Goal: Information Seeking & Learning: Learn about a topic

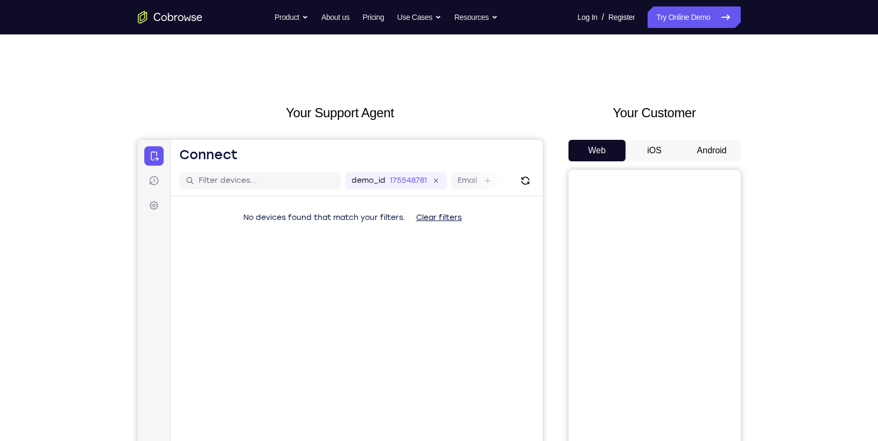
click at [660, 144] on button "iOS" at bounding box center [654, 151] width 58 height 22
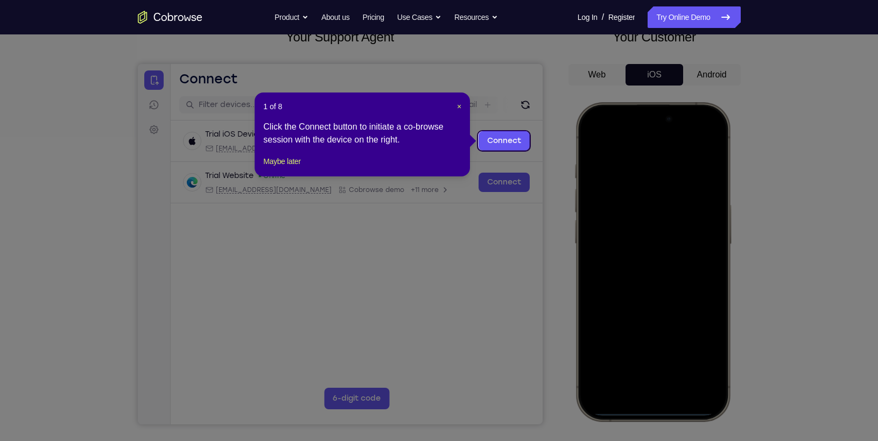
click at [385, 216] on icon at bounding box center [443, 220] width 887 height 441
click at [453, 108] on header "1 of 8 ×" at bounding box center [362, 106] width 198 height 11
click at [455, 108] on header "1 of 8 ×" at bounding box center [362, 106] width 198 height 11
click at [457, 107] on span "×" at bounding box center [459, 106] width 4 height 9
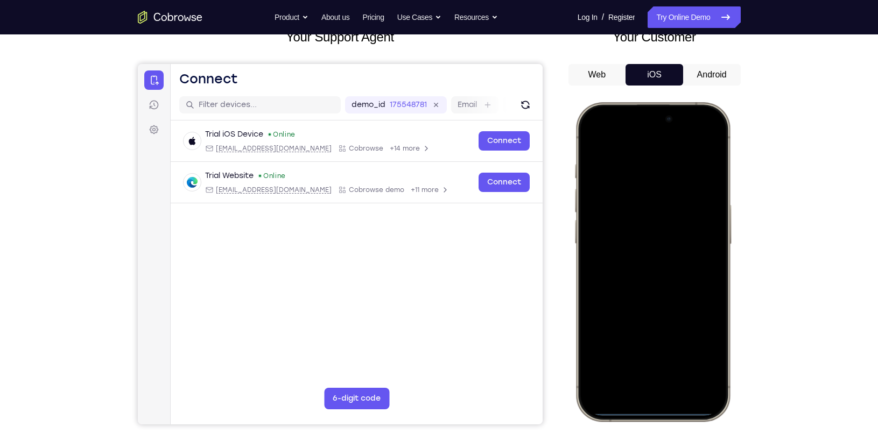
drag, startPoint x: 597, startPoint y: 113, endPoint x: 625, endPoint y: 228, distance: 118.0
click at [625, 228] on div at bounding box center [652, 261] width 142 height 307
drag, startPoint x: 613, startPoint y: 145, endPoint x: 638, endPoint y: 269, distance: 126.7
click at [638, 269] on div at bounding box center [652, 261] width 142 height 307
drag, startPoint x: 602, startPoint y: 111, endPoint x: 660, endPoint y: 472, distance: 365.1
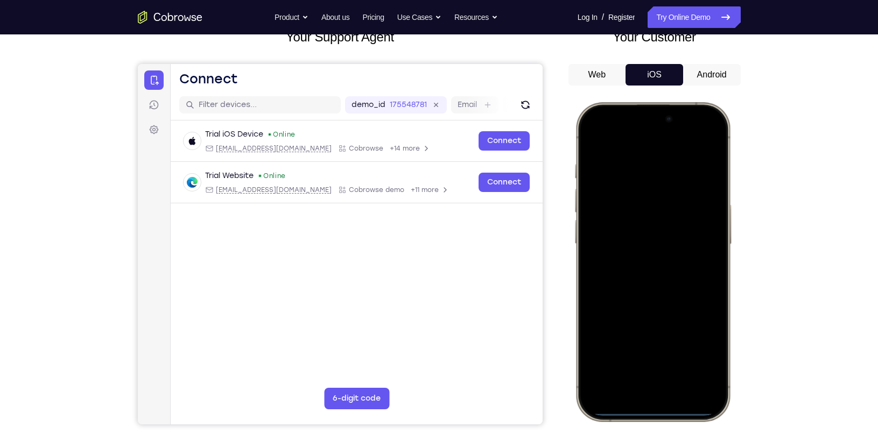
click at [660, 425] on html "Online web based iOS Simulators and Android Emulators. Run iPhone, iPad, Mobile…" at bounding box center [653, 263] width 161 height 323
drag, startPoint x: 638, startPoint y: 266, endPoint x: 679, endPoint y: 415, distance: 154.6
click at [679, 415] on div at bounding box center [652, 262] width 158 height 320
click at [700, 133] on div at bounding box center [652, 261] width 142 height 307
click at [633, 194] on div at bounding box center [652, 261] width 142 height 307
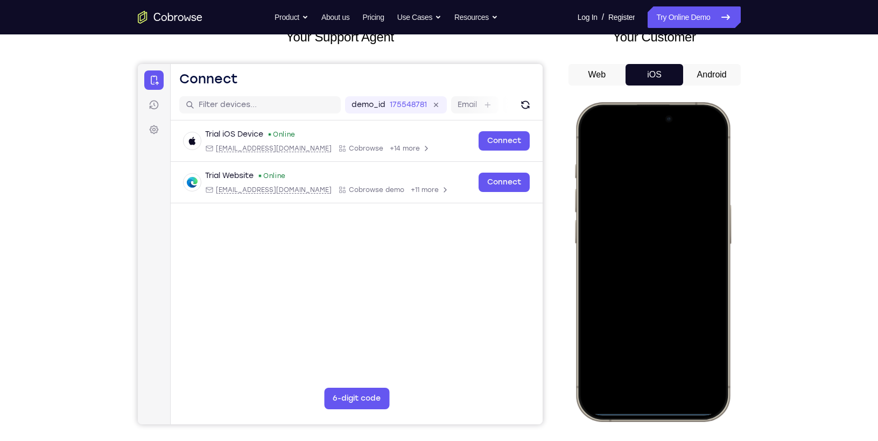
click at [627, 378] on div at bounding box center [652, 261] width 142 height 307
click at [634, 377] on div at bounding box center [652, 261] width 142 height 307
click at [651, 374] on div at bounding box center [652, 261] width 142 height 307
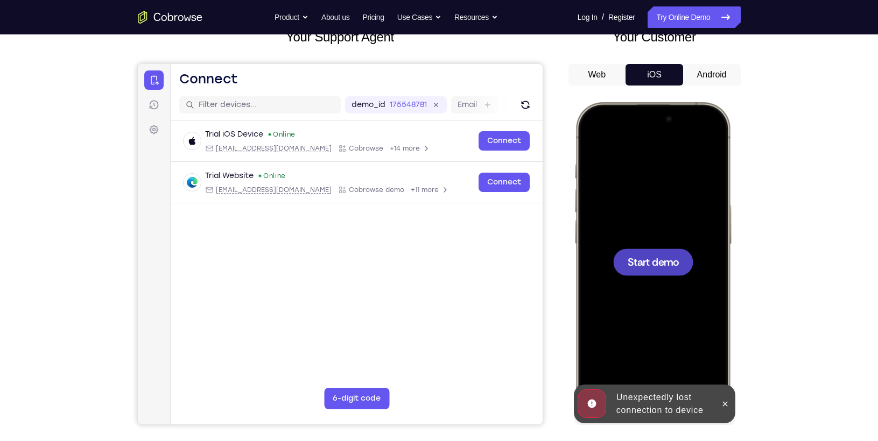
click at [651, 272] on div at bounding box center [652, 262] width 80 height 27
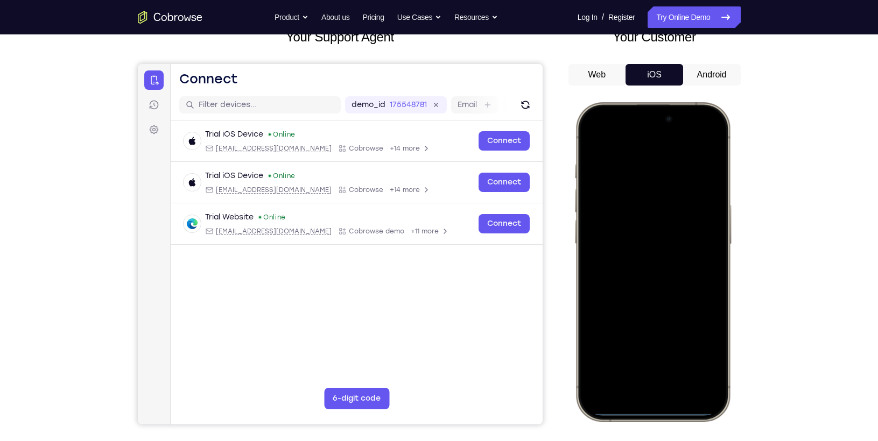
drag, startPoint x: 606, startPoint y: 110, endPoint x: 645, endPoint y: 250, distance: 145.7
click at [645, 250] on div at bounding box center [652, 261] width 142 height 307
drag, startPoint x: 648, startPoint y: 228, endPoint x: 661, endPoint y: 330, distance: 103.7
click at [661, 330] on div at bounding box center [652, 261] width 142 height 307
click at [662, 316] on div at bounding box center [652, 261] width 142 height 307
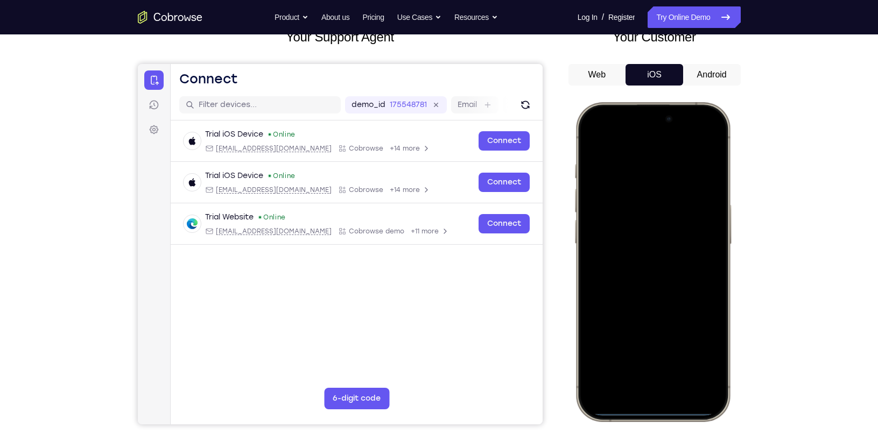
drag, startPoint x: 656, startPoint y: 240, endPoint x: 651, endPoint y: 349, distance: 108.8
click at [651, 349] on div at bounding box center [652, 261] width 142 height 307
click at [695, 136] on div at bounding box center [652, 261] width 142 height 307
click at [640, 194] on div at bounding box center [652, 261] width 142 height 307
click at [651, 376] on div at bounding box center [652, 261] width 142 height 307
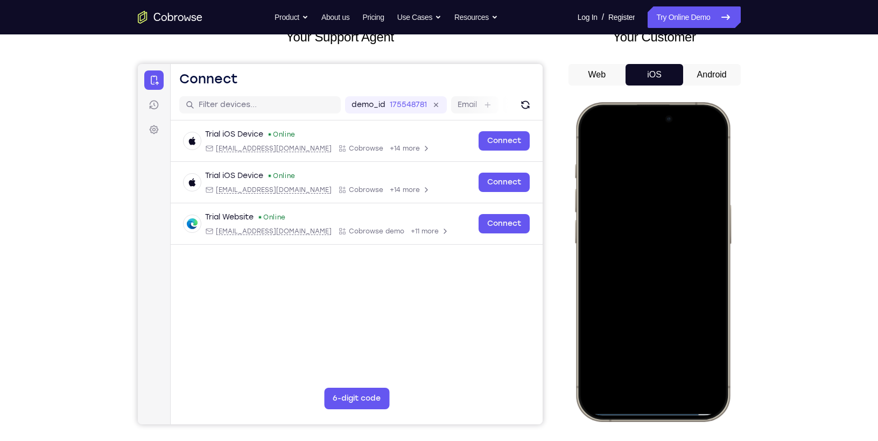
click at [622, 160] on div at bounding box center [652, 261] width 142 height 307
click at [633, 282] on div at bounding box center [652, 261] width 142 height 307
click at [646, 223] on div at bounding box center [652, 261] width 142 height 307
click at [642, 237] on div at bounding box center [652, 261] width 142 height 307
click at [655, 262] on div at bounding box center [652, 261] width 142 height 307
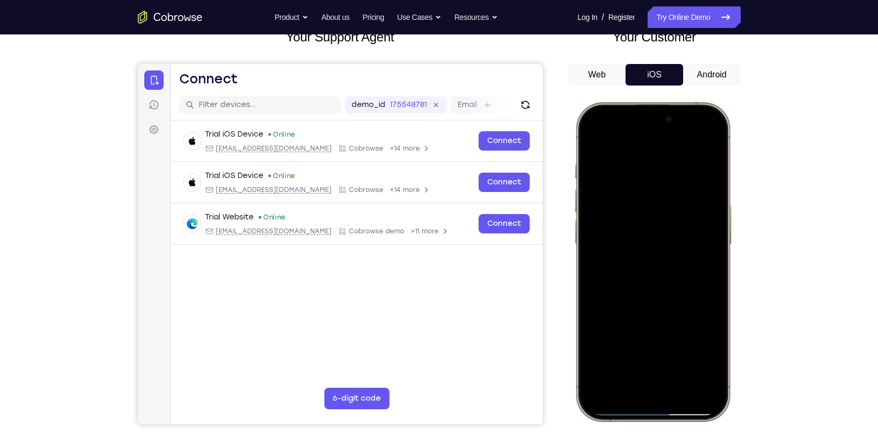
click at [642, 310] on div at bounding box center [652, 261] width 142 height 307
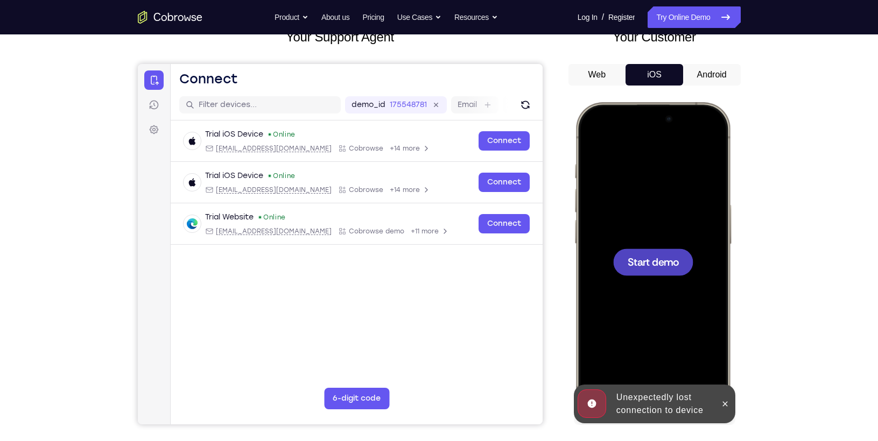
click at [633, 277] on div at bounding box center [652, 261] width 142 height 307
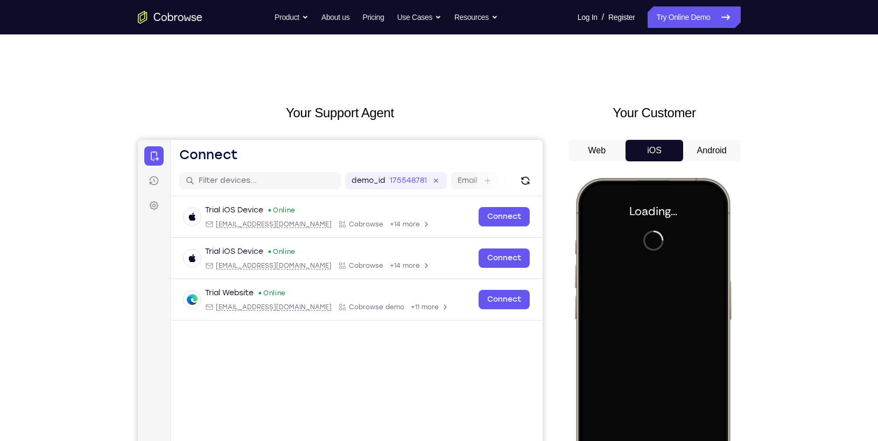
drag, startPoint x: 626, startPoint y: 287, endPoint x: 643, endPoint y: 278, distance: 19.3
click at [643, 278] on div at bounding box center [652, 337] width 142 height 307
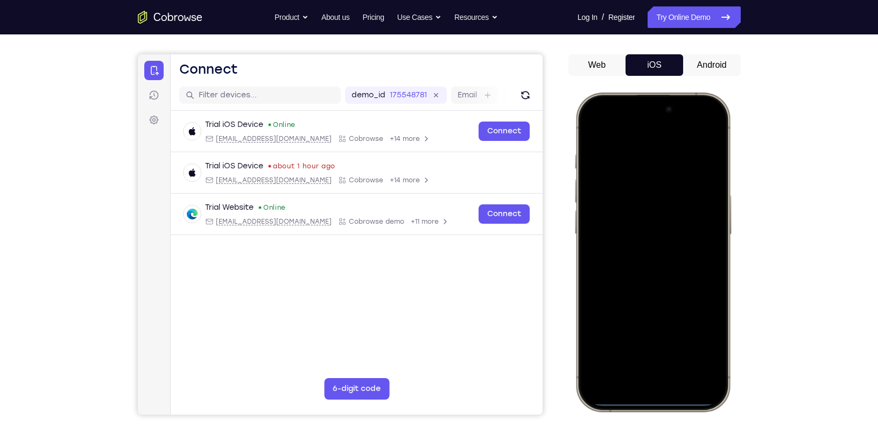
scroll to position [85, 0]
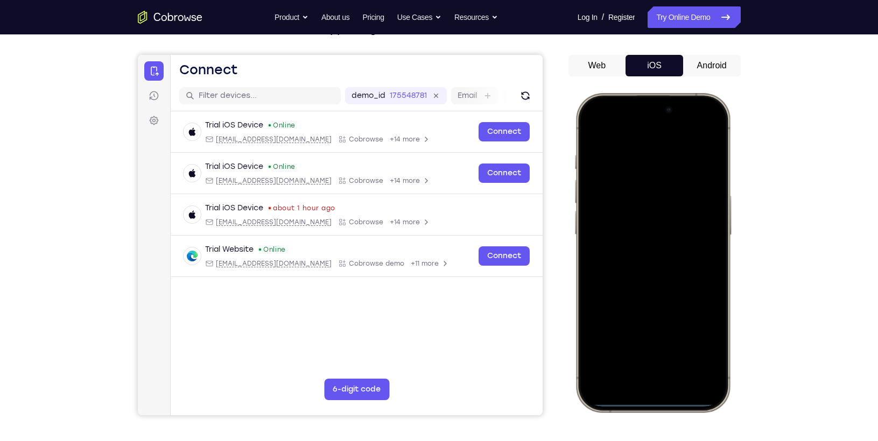
drag, startPoint x: 607, startPoint y: 103, endPoint x: 619, endPoint y: 343, distance: 240.8
click at [619, 343] on div at bounding box center [652, 252] width 142 height 307
drag, startPoint x: 602, startPoint y: 105, endPoint x: 633, endPoint y: 228, distance: 127.3
click at [633, 228] on div at bounding box center [652, 252] width 142 height 307
drag, startPoint x: 637, startPoint y: 228, endPoint x: 645, endPoint y: 438, distance: 210.6
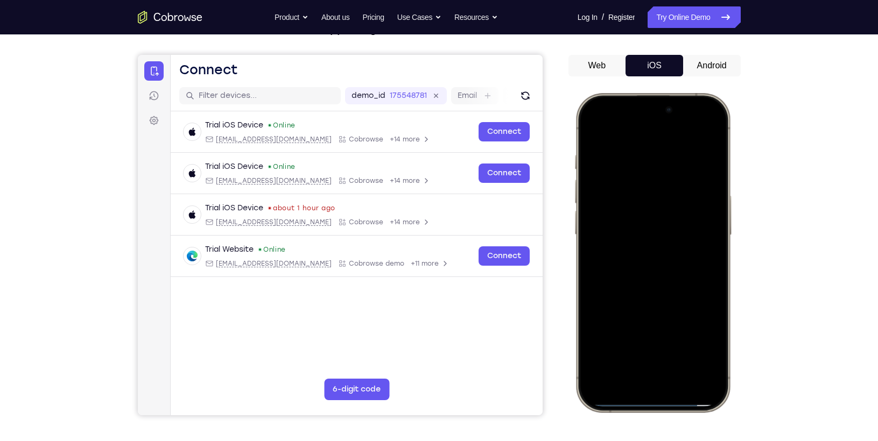
click at [645, 416] on html "Online web based iOS Simulators and Android Emulators. Run iPhone, iPad, Mobile…" at bounding box center [653, 254] width 161 height 323
click at [695, 126] on div at bounding box center [652, 252] width 142 height 307
click at [634, 182] on div at bounding box center [652, 252] width 142 height 307
click at [633, 368] on div at bounding box center [652, 252] width 142 height 307
click at [608, 143] on div at bounding box center [652, 252] width 142 height 307
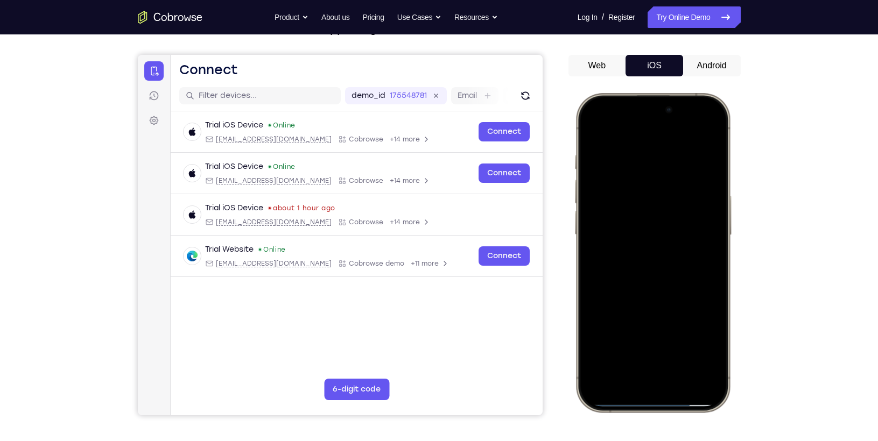
click at [641, 270] on div at bounding box center [652, 252] width 142 height 307
click at [647, 213] on div at bounding box center [652, 252] width 142 height 307
click at [636, 231] on div at bounding box center [652, 252] width 142 height 307
click at [707, 234] on div at bounding box center [652, 252] width 142 height 307
click at [691, 253] on div at bounding box center [652, 252] width 142 height 307
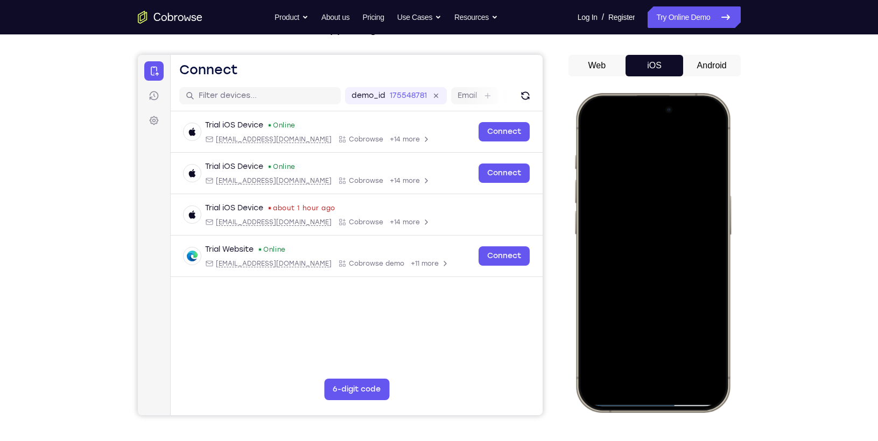
click at [711, 147] on div at bounding box center [652, 252] width 142 height 307
click at [665, 297] on div at bounding box center [652, 252] width 142 height 307
click at [651, 301] on div at bounding box center [652, 251] width 142 height 307
click at [637, 160] on div at bounding box center [652, 251] width 142 height 307
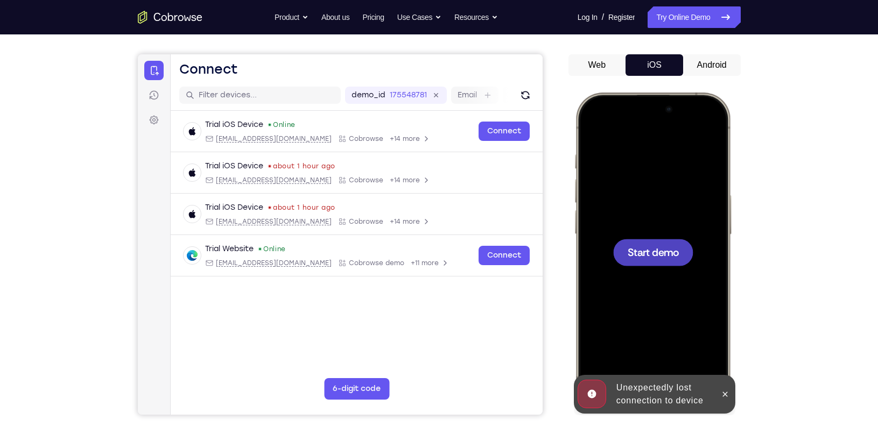
click at [644, 229] on div at bounding box center [652, 251] width 142 height 307
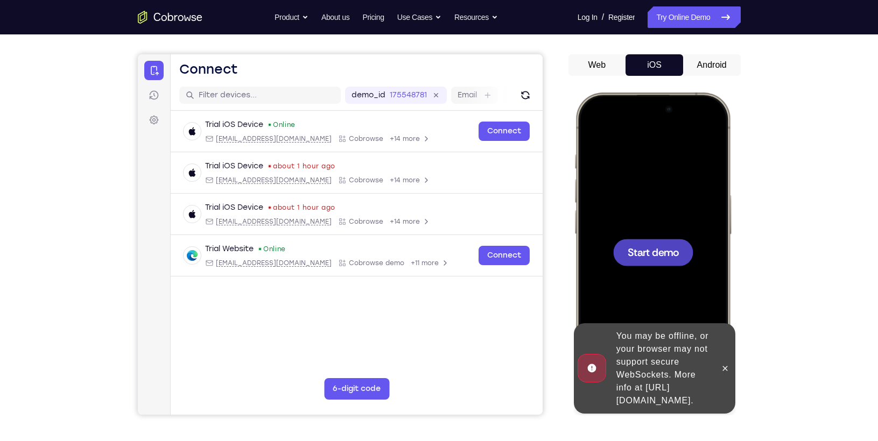
click at [623, 233] on div at bounding box center [652, 251] width 142 height 307
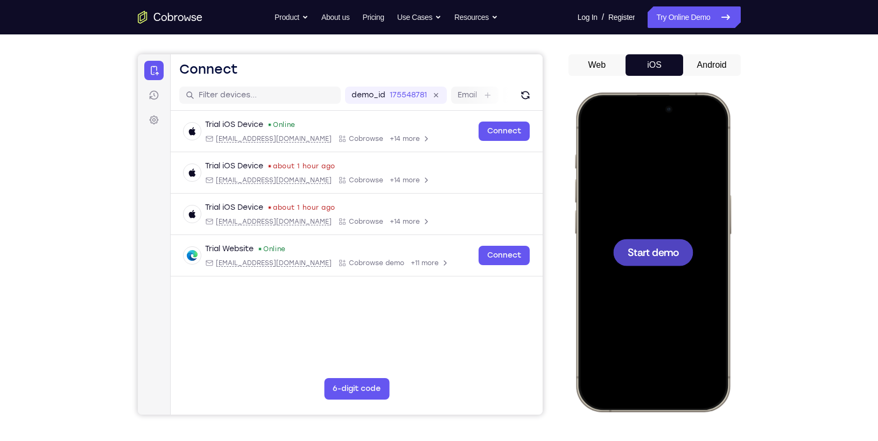
click at [623, 233] on div at bounding box center [652, 251] width 142 height 307
click at [624, 235] on div at bounding box center [652, 251] width 142 height 307
click at [650, 160] on div at bounding box center [652, 251] width 142 height 307
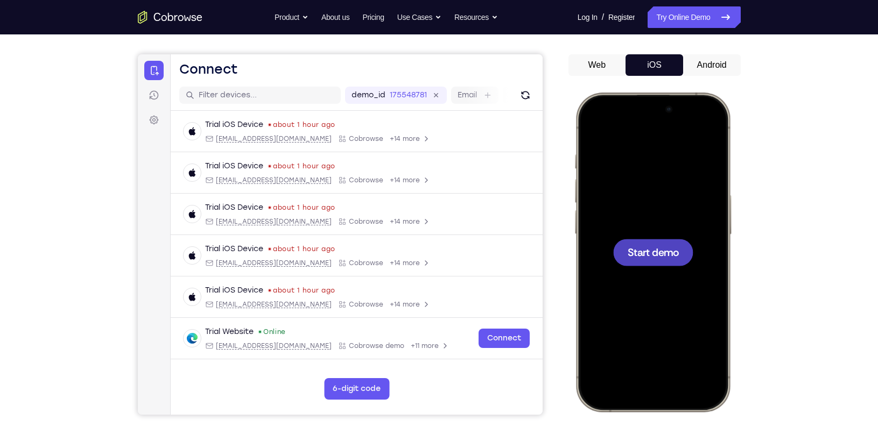
click at [666, 196] on div at bounding box center [652, 251] width 142 height 307
click at [684, 191] on div at bounding box center [652, 251] width 142 height 307
